Goal: Check status: Check status

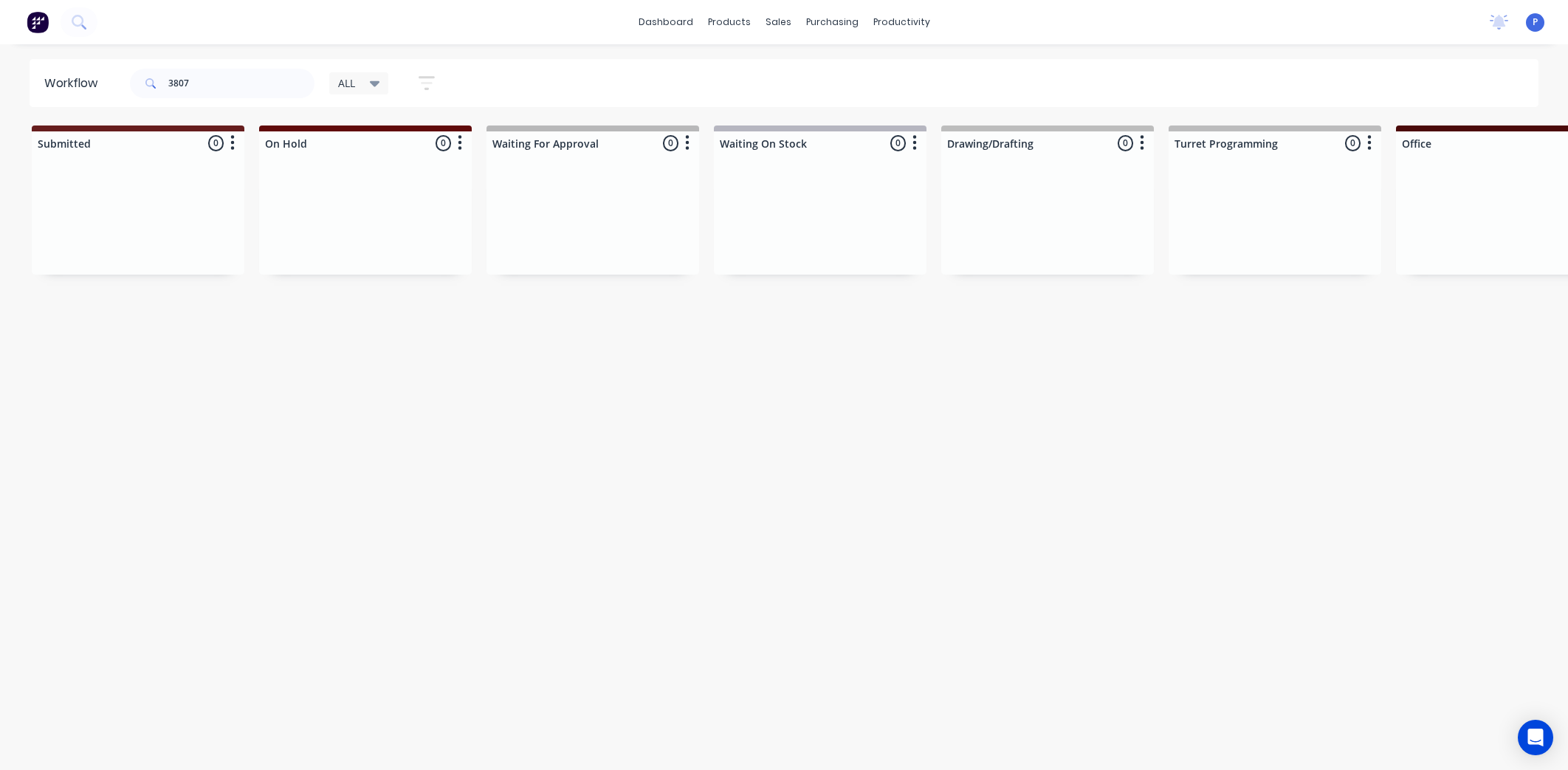
scroll to position [0, 3249]
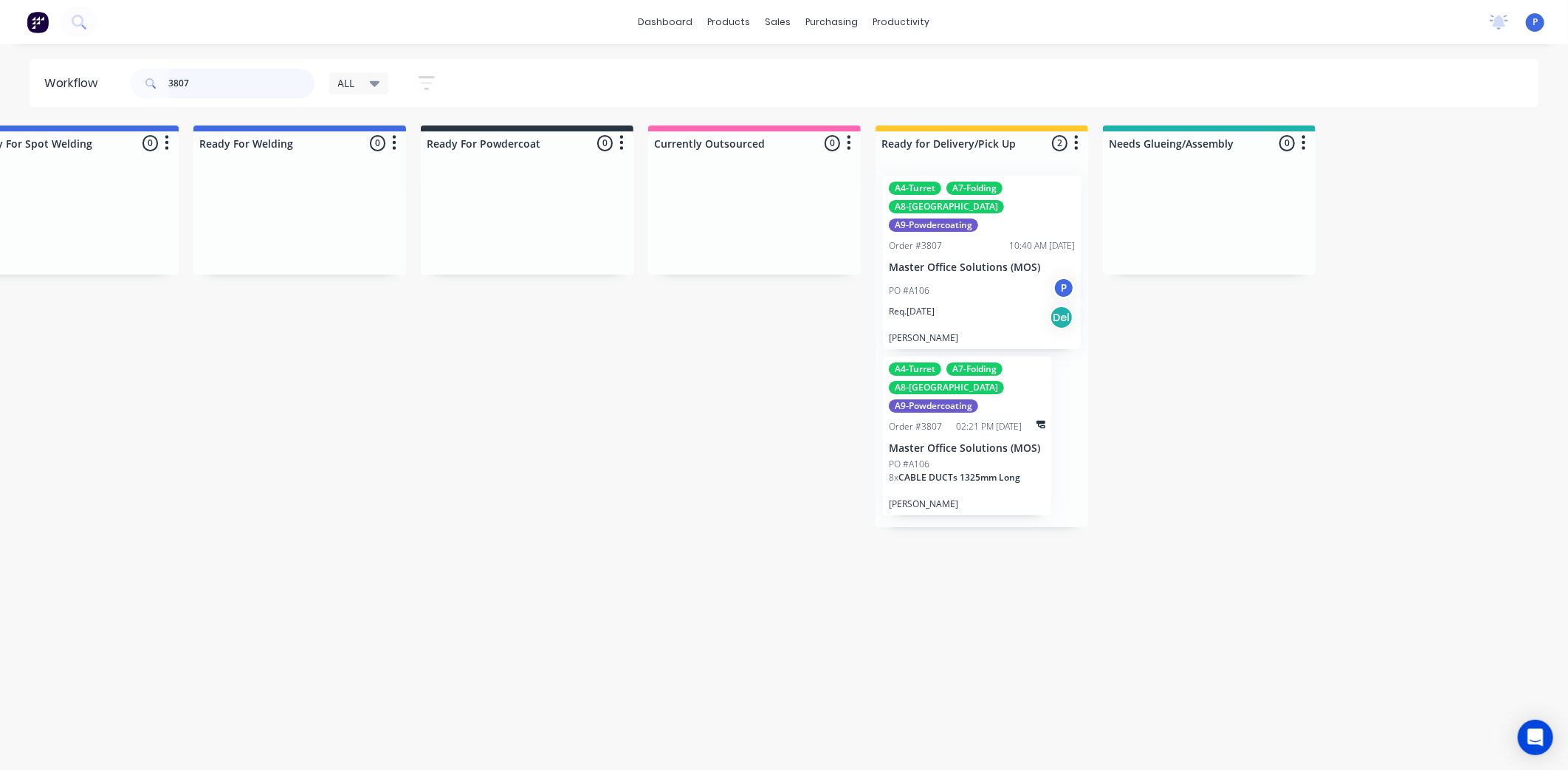
click at [209, 81] on input "3807" at bounding box center [241, 83] width 146 height 29
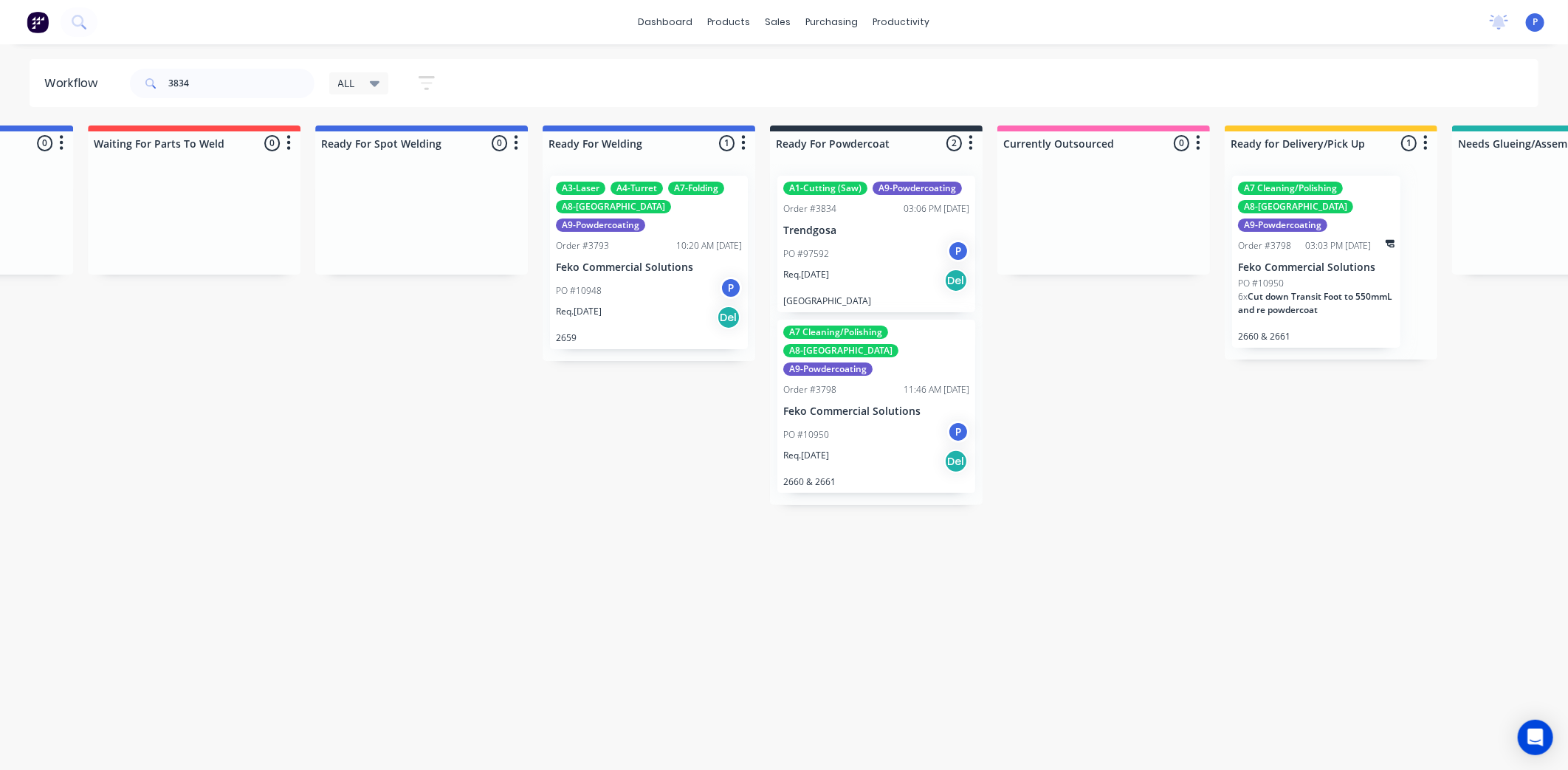
drag, startPoint x: 518, startPoint y: 364, endPoint x: 621, endPoint y: 381, distance: 104.4
click at [833, 229] on p "Trendgosa" at bounding box center [872, 230] width 186 height 12
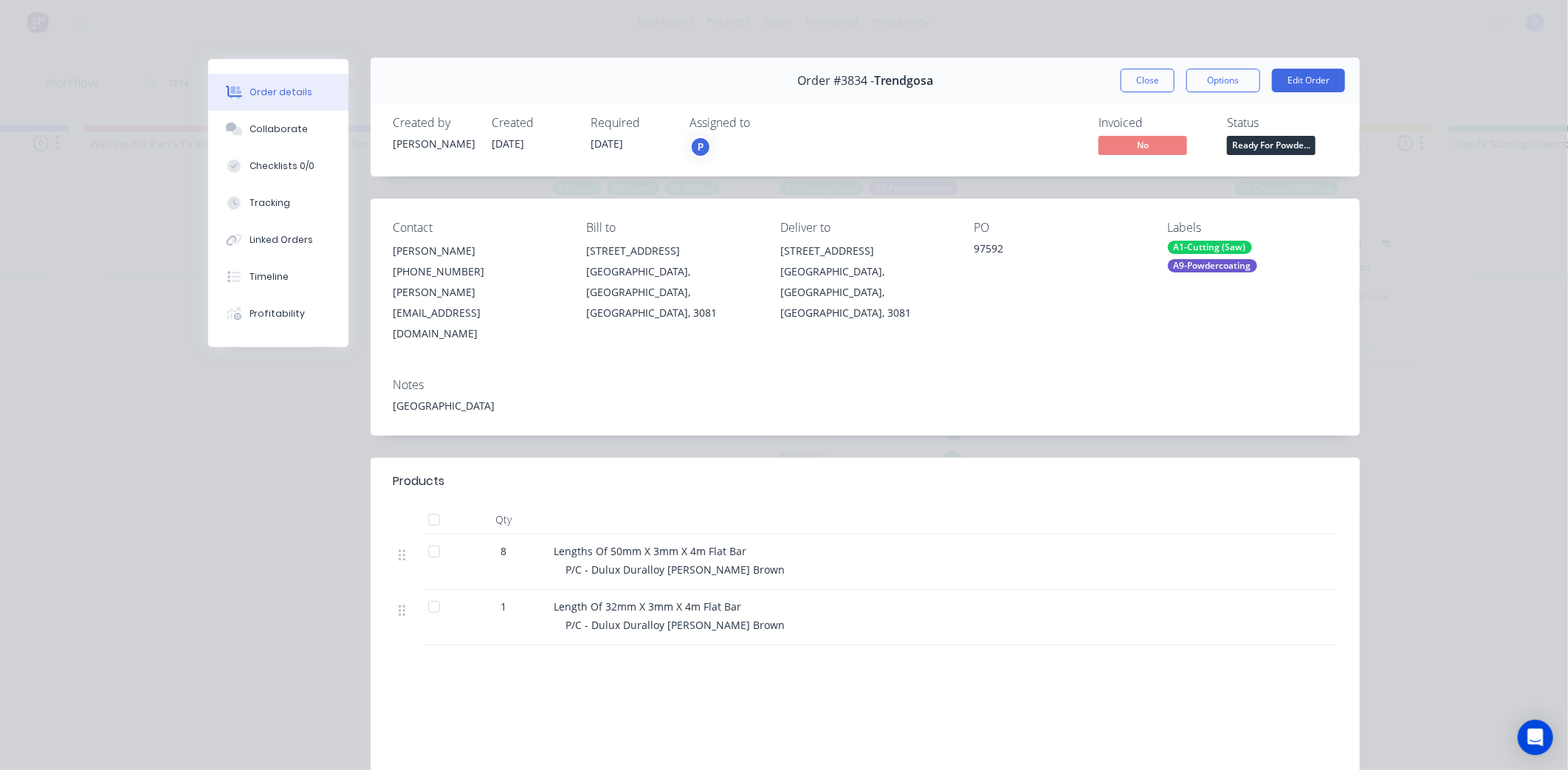
scroll to position [5, 0]
click at [431, 502] on div at bounding box center [434, 516] width 29 height 29
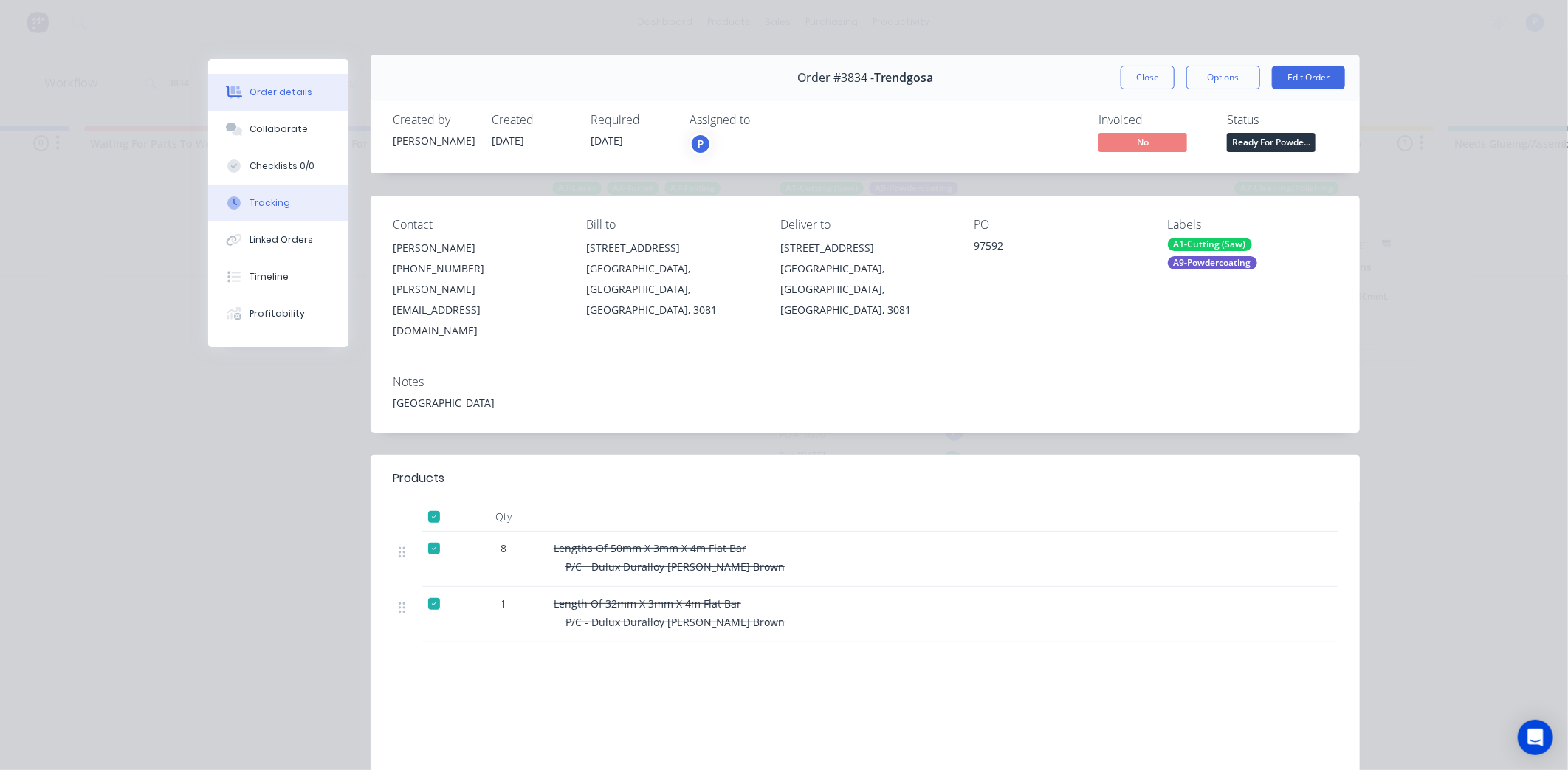
click at [283, 192] on button "Tracking" at bounding box center [278, 203] width 140 height 37
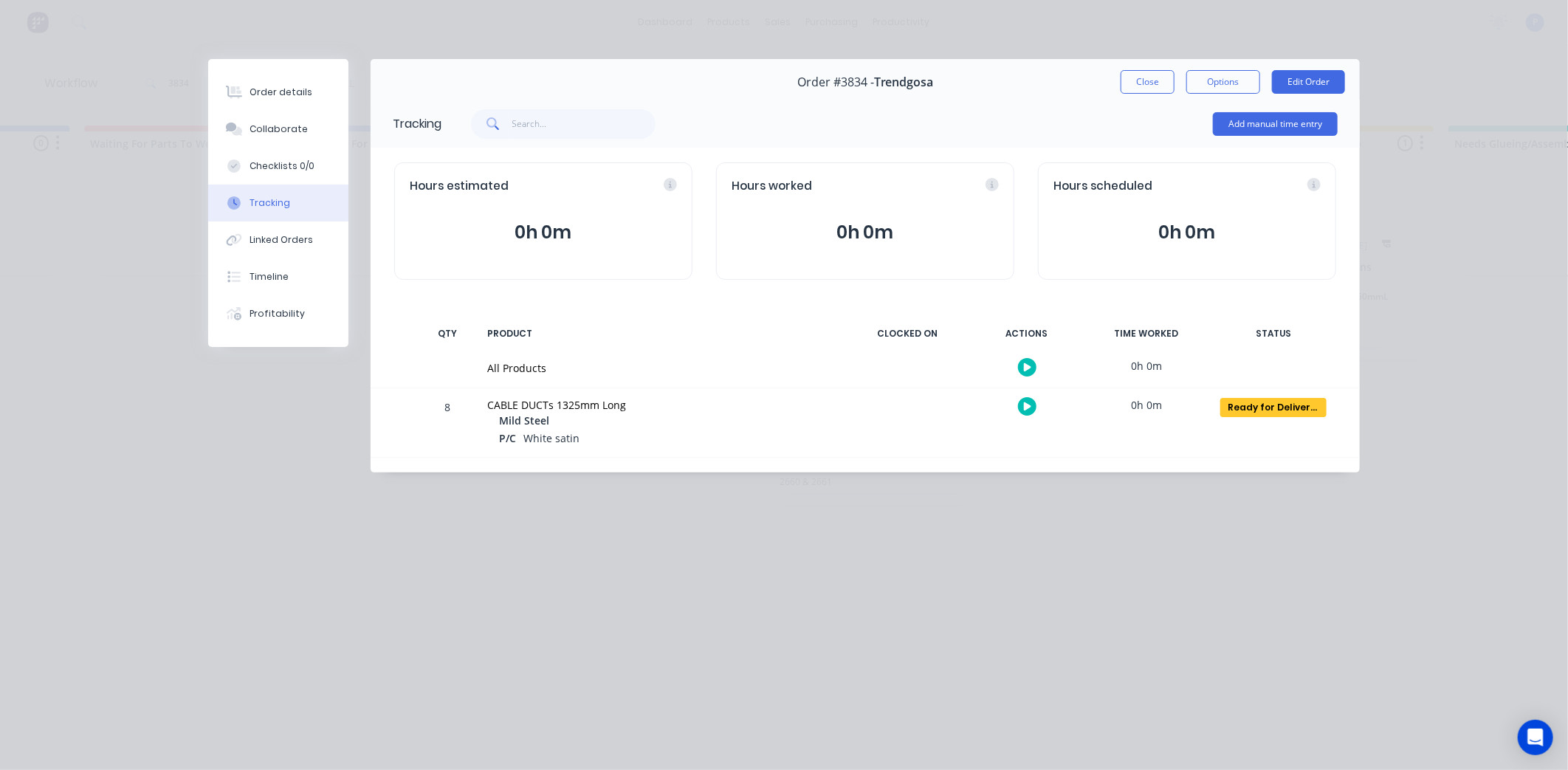
scroll to position [0, 0]
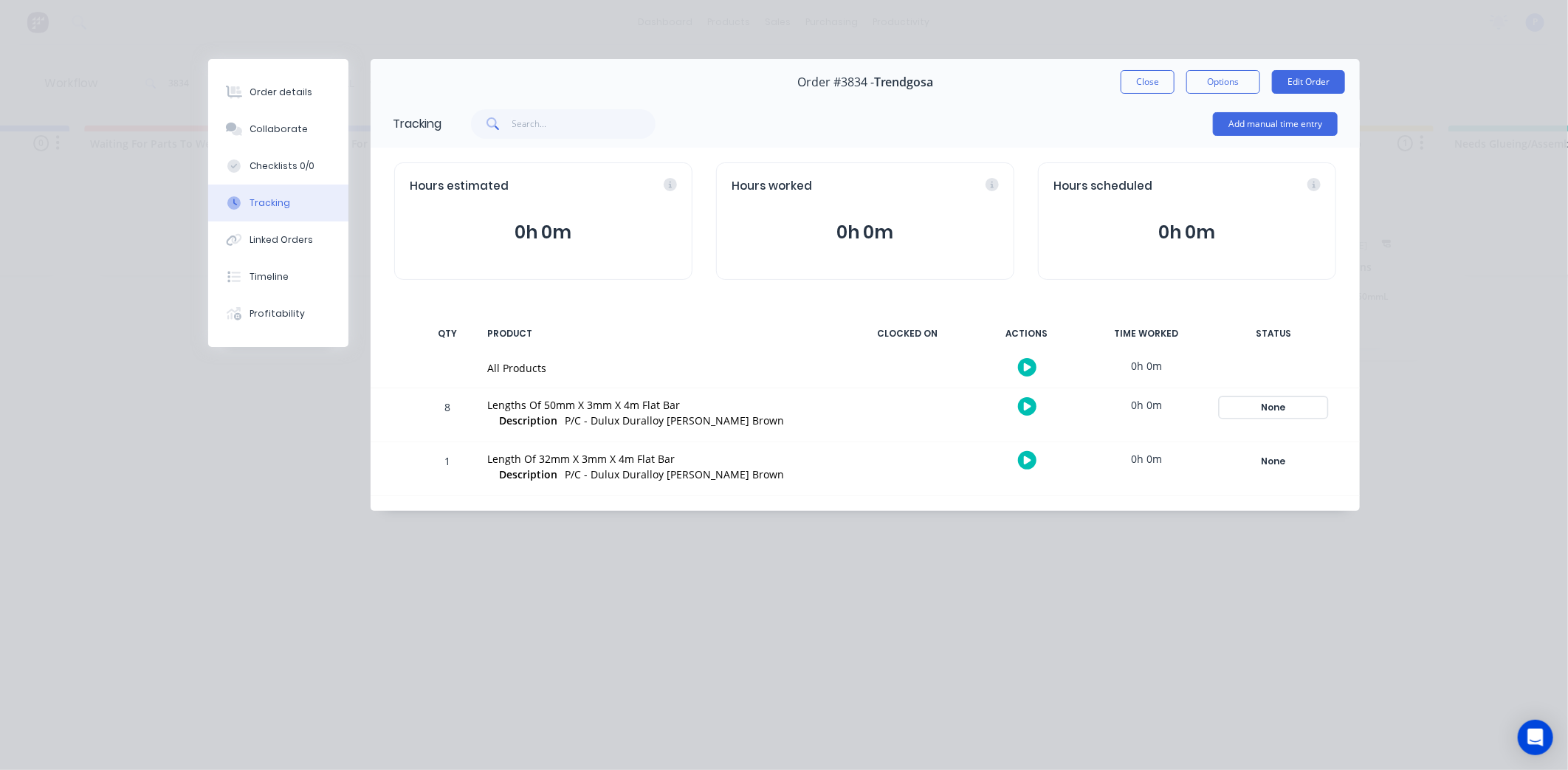
click at [1268, 411] on div "None" at bounding box center [1272, 408] width 106 height 19
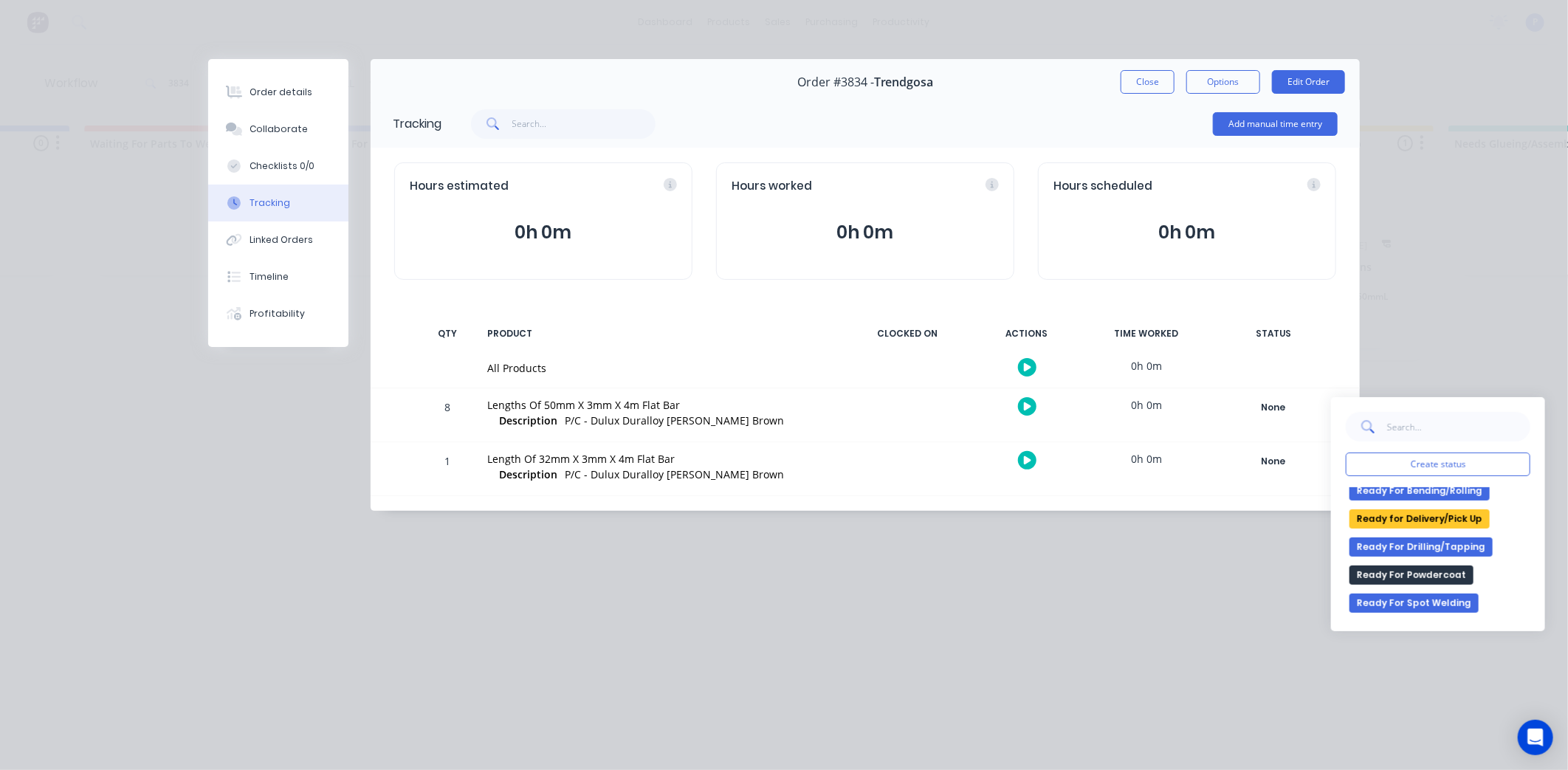
scroll to position [264, 0]
click at [1456, 509] on button "Ready for Delivery/Pick Up" at bounding box center [1419, 514] width 140 height 19
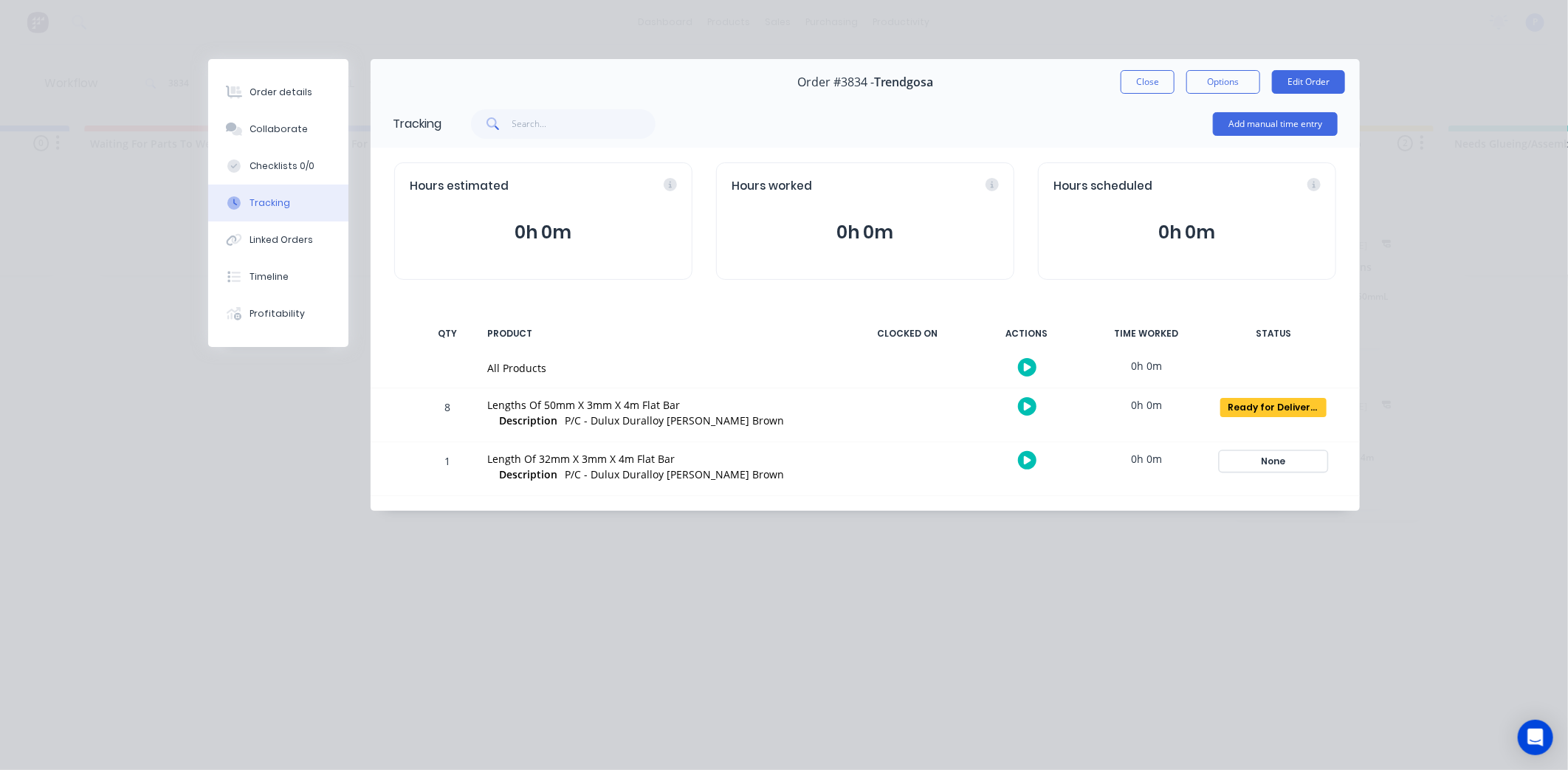
click at [1282, 459] on div "None" at bounding box center [1272, 461] width 106 height 19
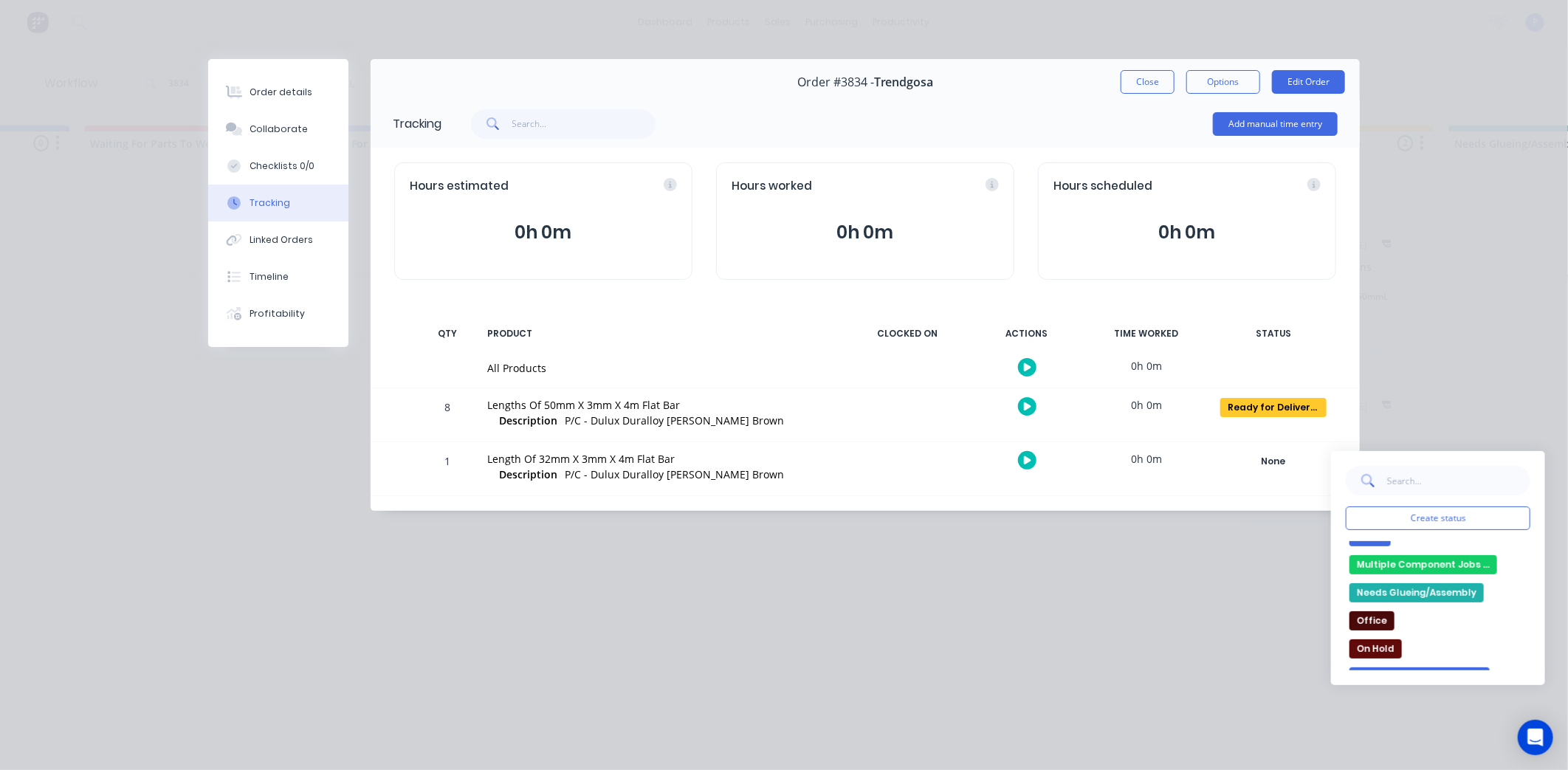
scroll to position [247, 0]
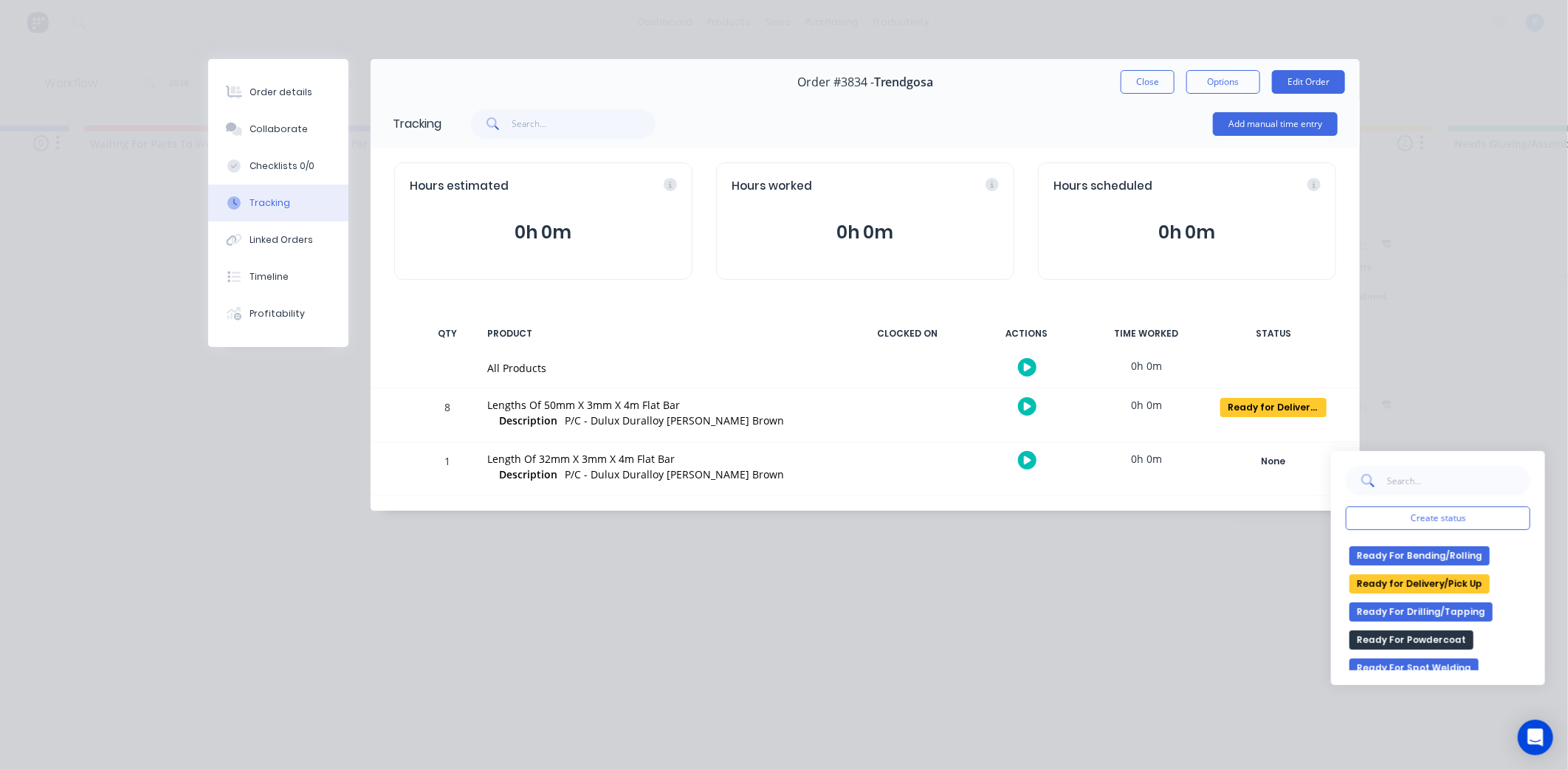
click at [1464, 583] on button "Ready for Delivery/Pick Up" at bounding box center [1419, 584] width 140 height 19
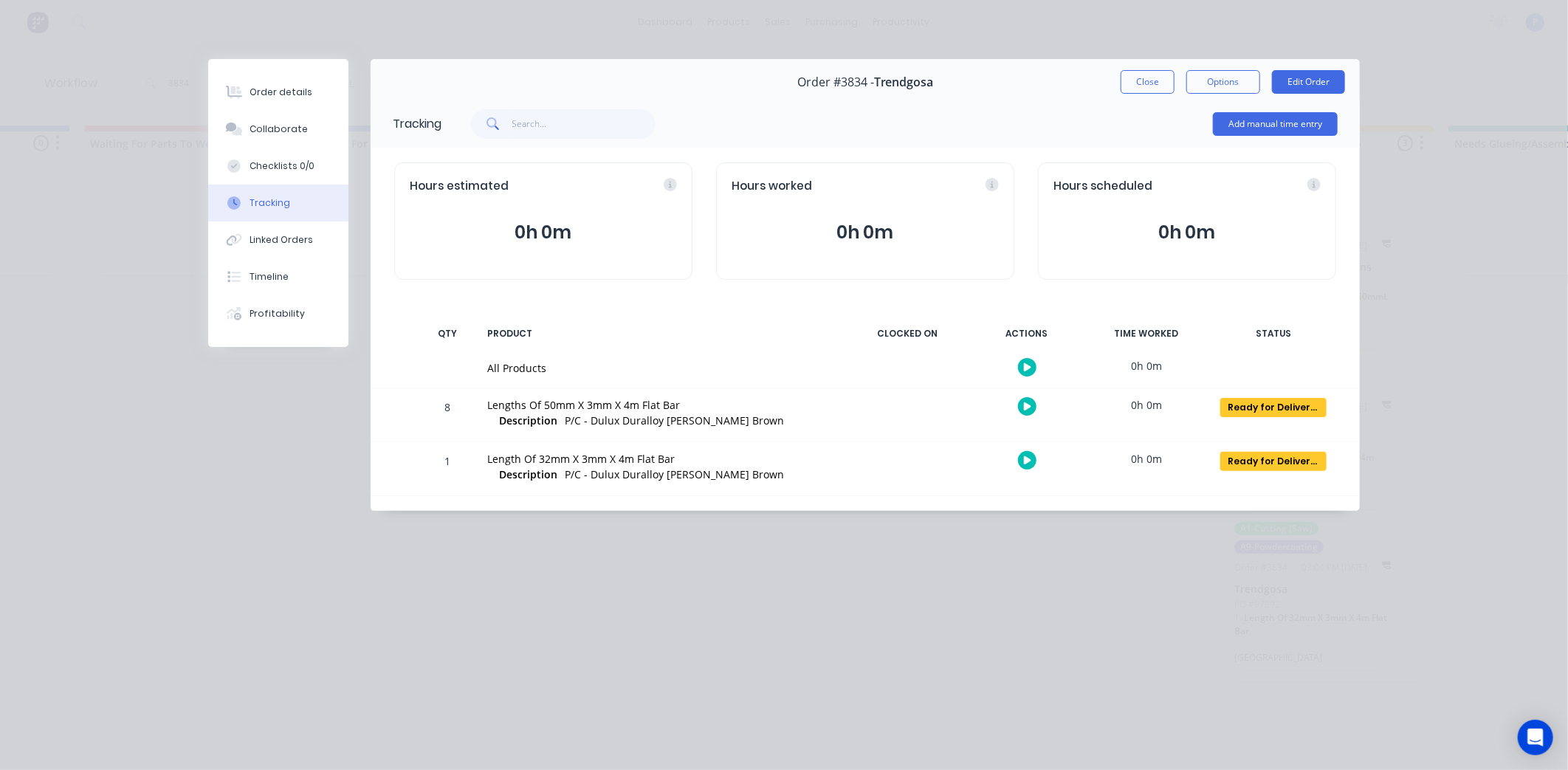
click at [1161, 89] on button "Close" at bounding box center [1146, 82] width 54 height 23
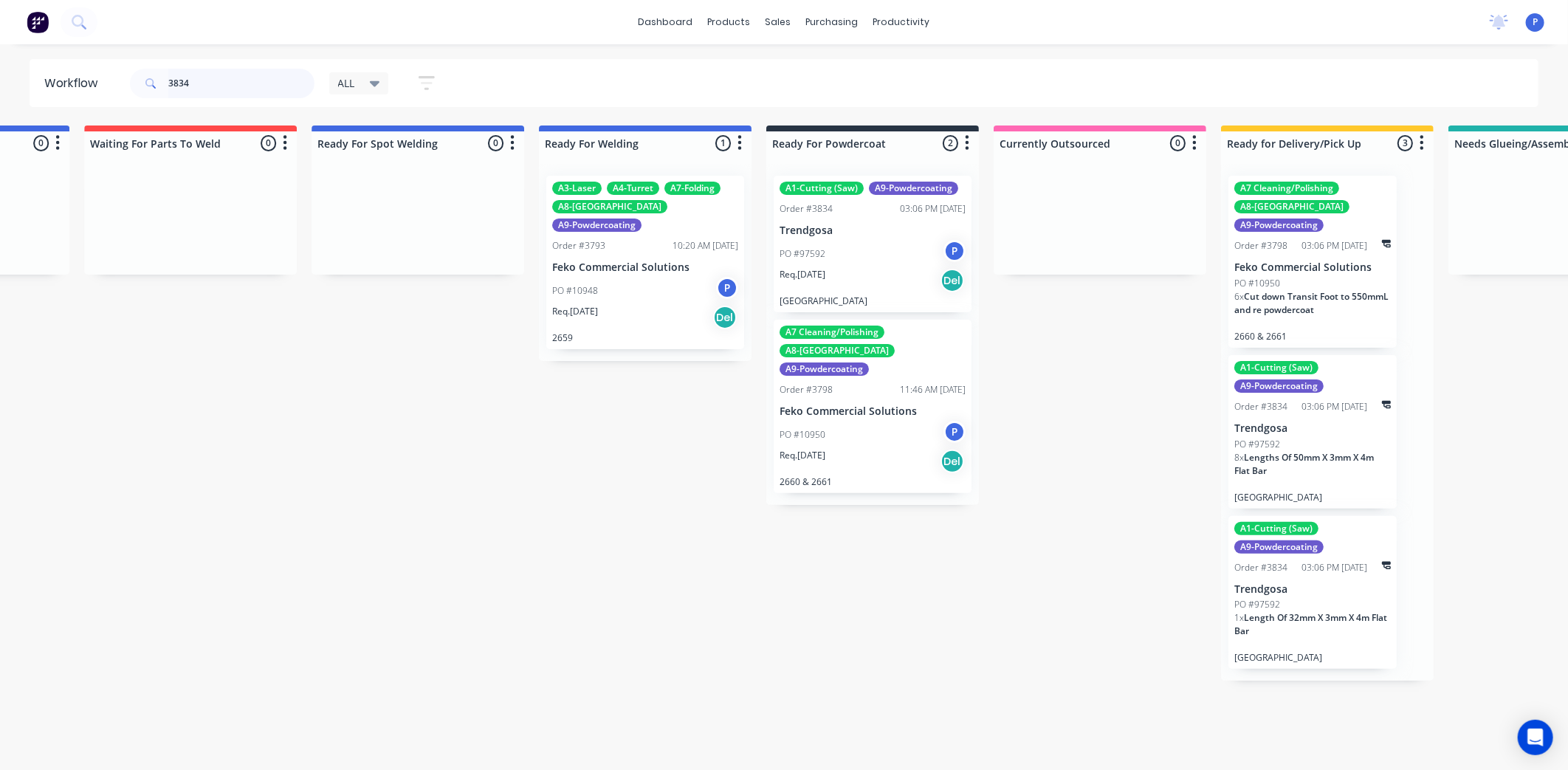
click at [200, 79] on input "3834" at bounding box center [241, 83] width 146 height 29
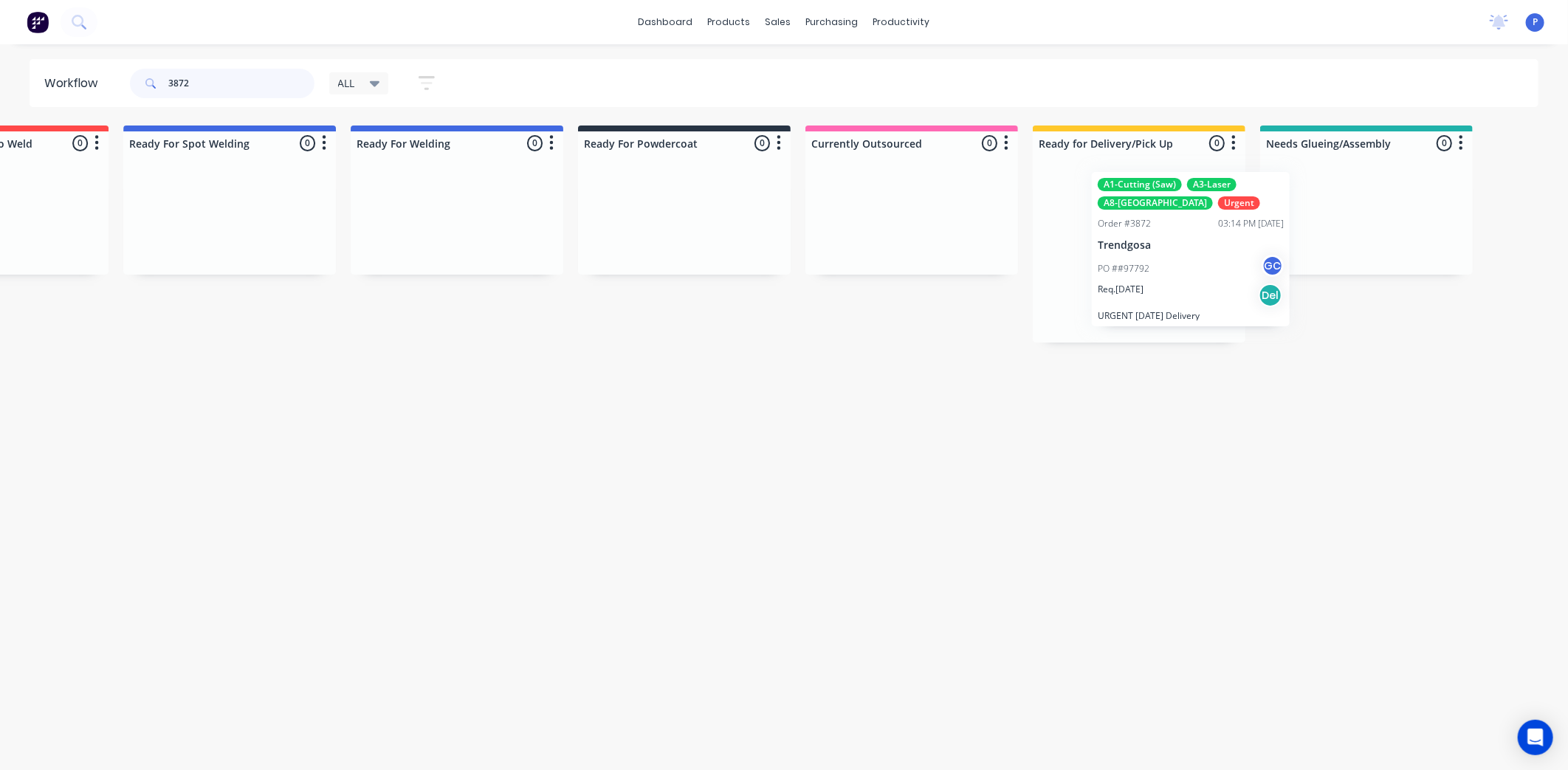
scroll to position [0, 3095]
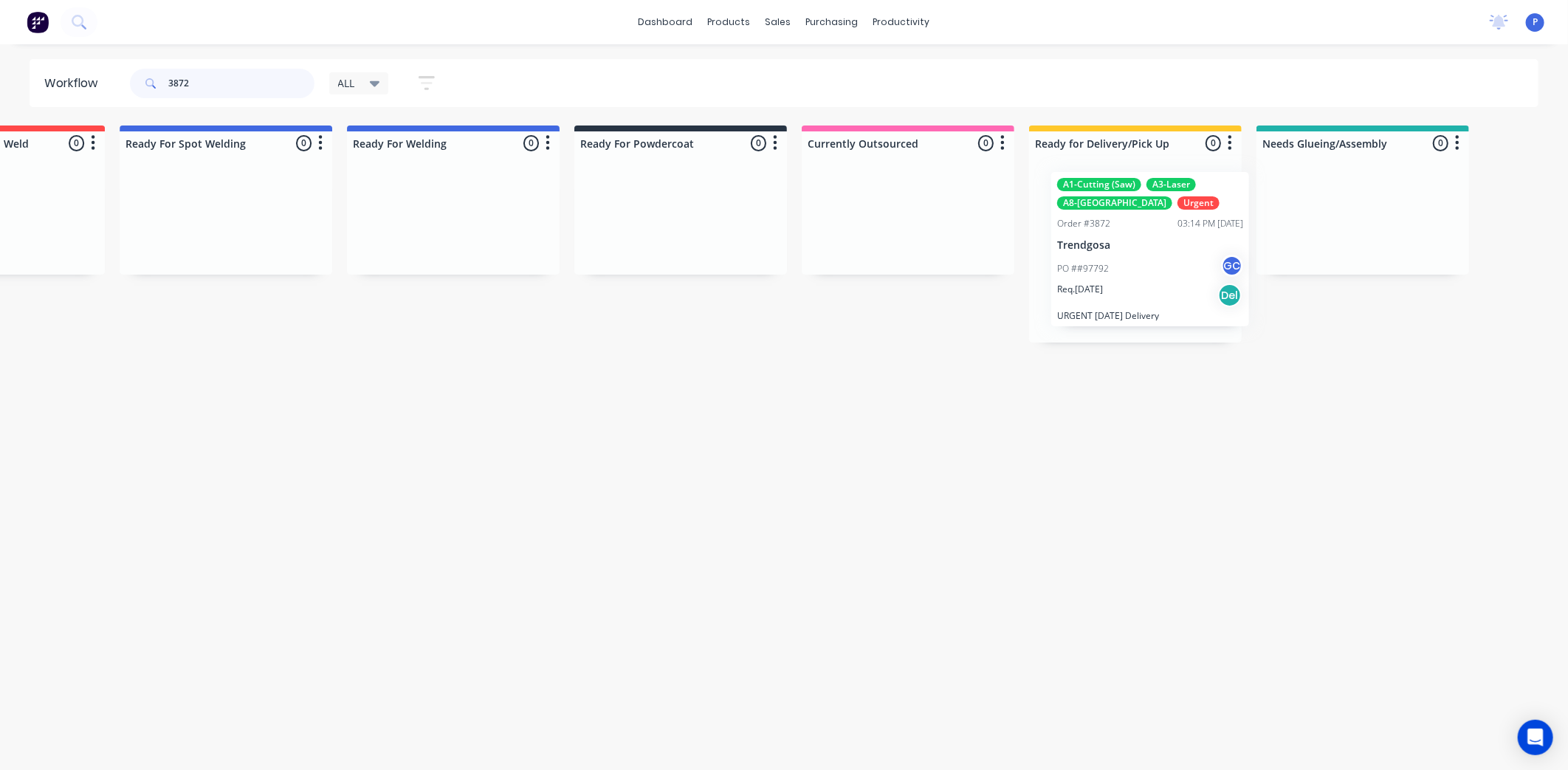
drag, startPoint x: 1027, startPoint y: 241, endPoint x: 1143, endPoint y: 243, distance: 116.0
type input "3872"
click at [1130, 246] on p "Trendgosa" at bounding box center [1135, 249] width 186 height 12
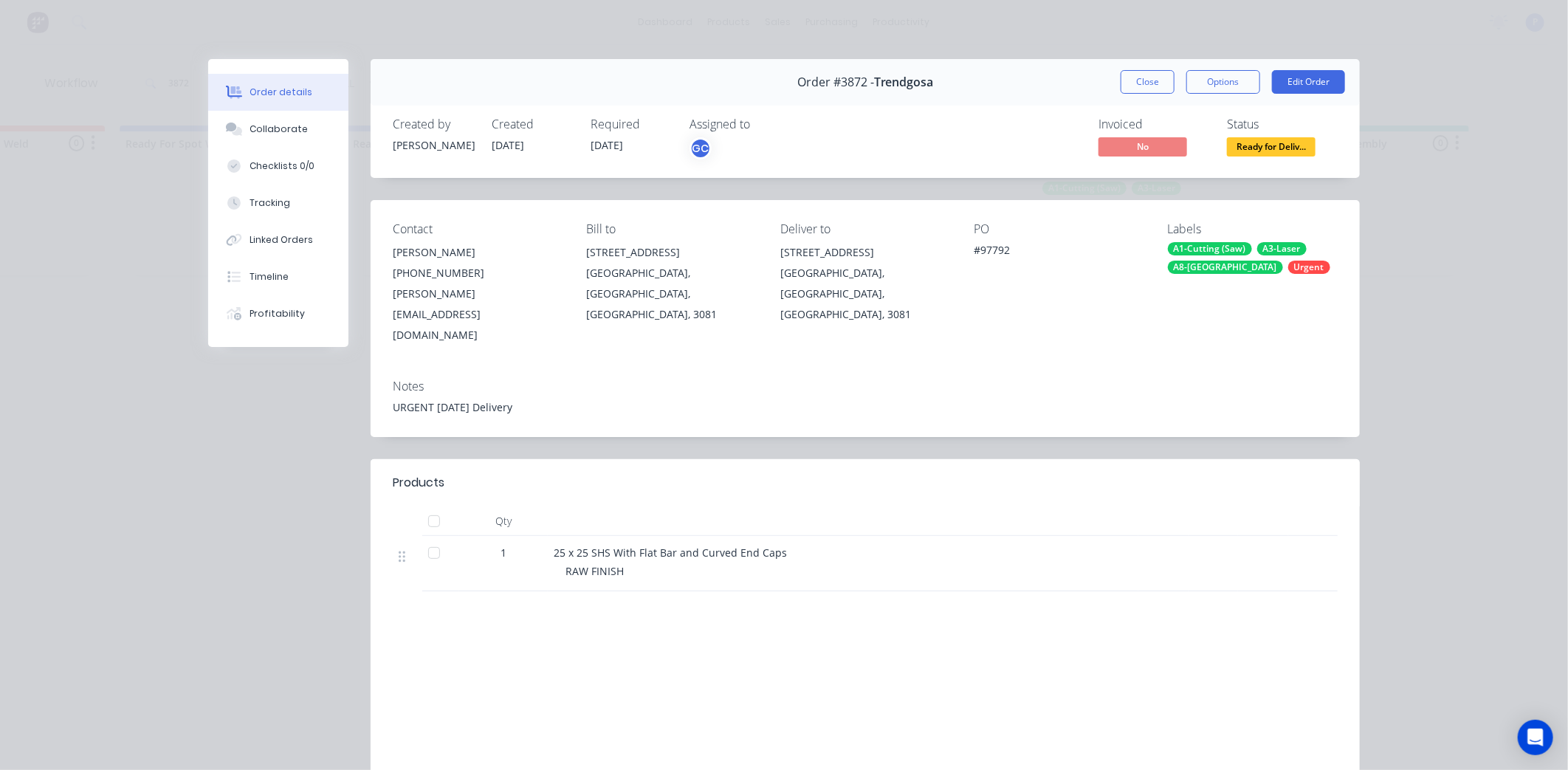
click at [423, 506] on div at bounding box center [434, 520] width 29 height 29
click at [290, 207] on button "Tracking" at bounding box center [278, 203] width 140 height 37
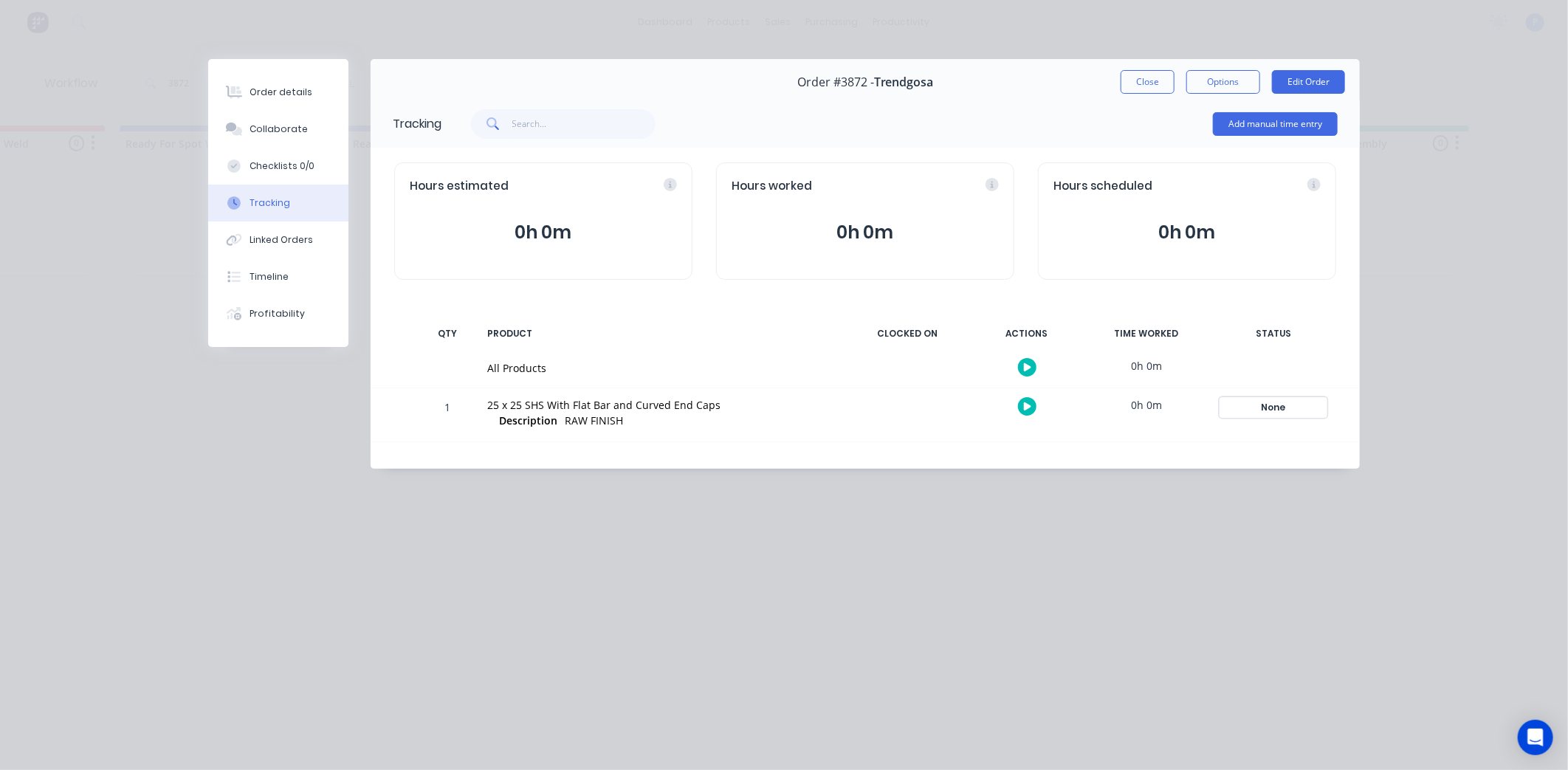
click at [1272, 404] on div "None" at bounding box center [1272, 408] width 106 height 19
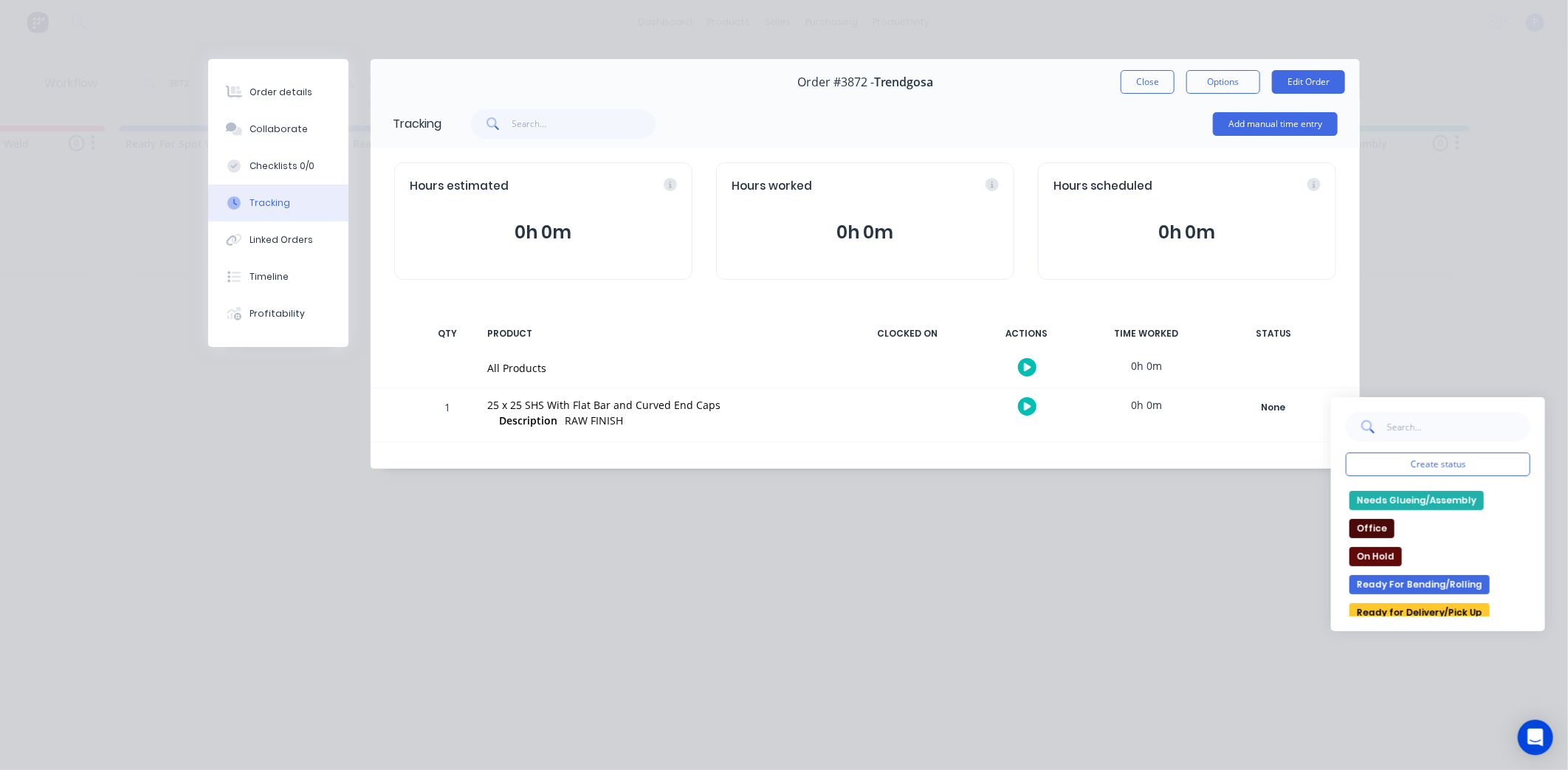
scroll to position [225, 0]
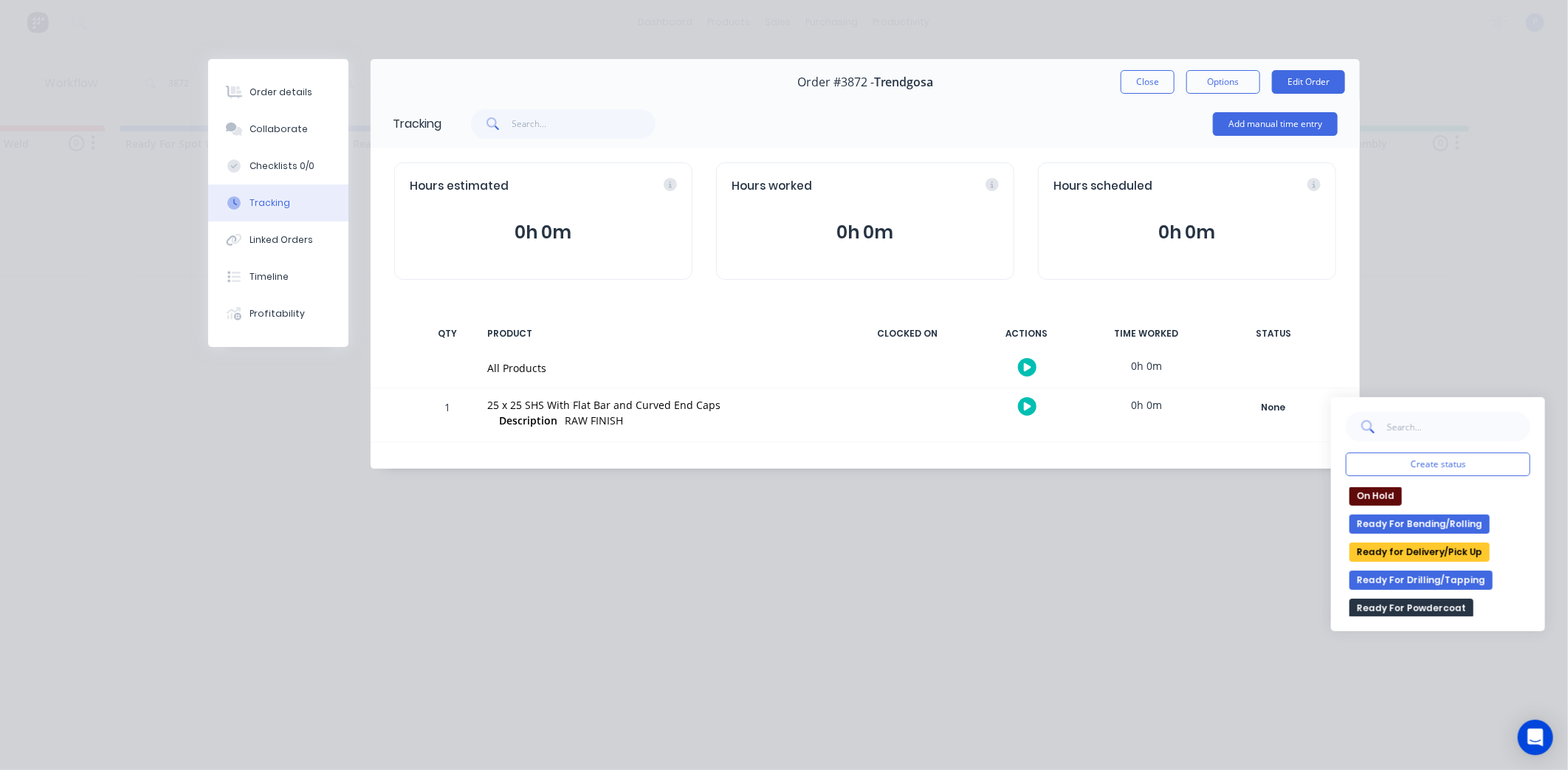
click at [1459, 555] on button "Ready for Delivery/Pick Up" at bounding box center [1419, 552] width 140 height 19
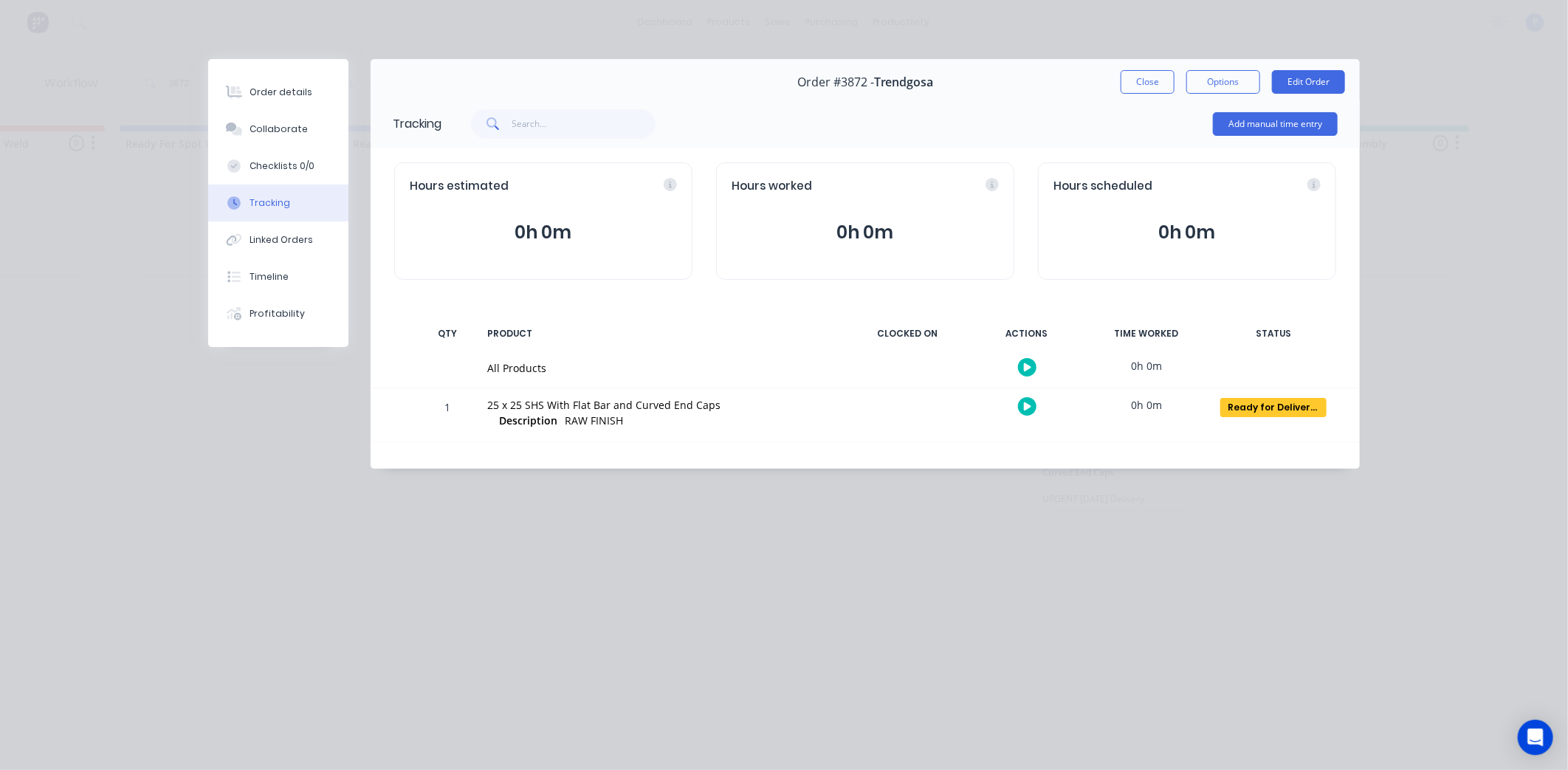
click at [1140, 78] on button "Close" at bounding box center [1146, 82] width 54 height 23
